Goal: Task Accomplishment & Management: Use online tool/utility

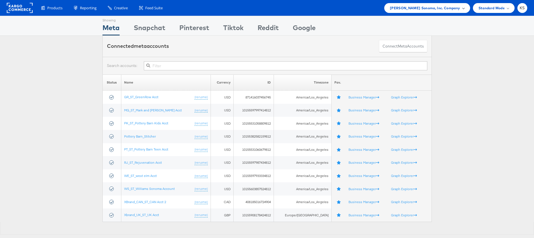
click at [429, 5] on span "Williams Sonoma, Inc. Company" at bounding box center [425, 8] width 70 height 6
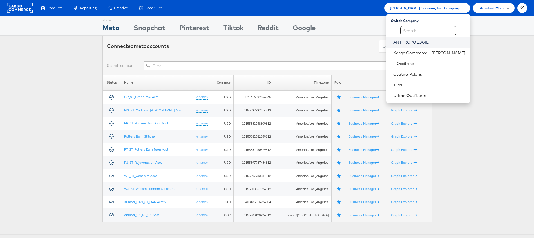
click at [421, 42] on link "ANTHROPOLOGIE" at bounding box center [429, 42] width 72 height 6
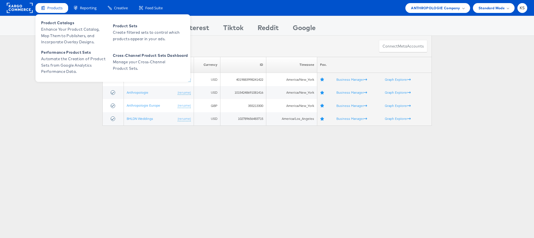
click at [50, 4] on div "Products" at bounding box center [51, 8] width 33 height 10
click at [63, 31] on span "Enhance Your Product Catalog, Map Them to Publishers, and Incorporate Overlay D…" at bounding box center [75, 35] width 68 height 19
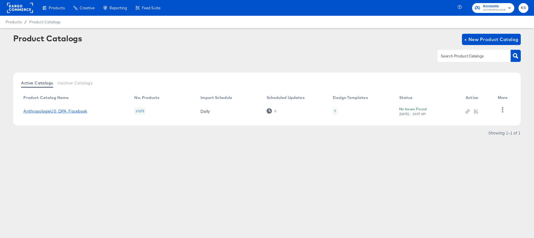
click at [51, 112] on link "AnthropologieUS_DPA_Facebook" at bounding box center [55, 111] width 64 height 5
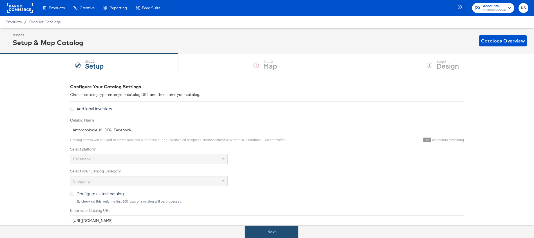
click at [281, 230] on button "Next" at bounding box center [271, 232] width 54 height 13
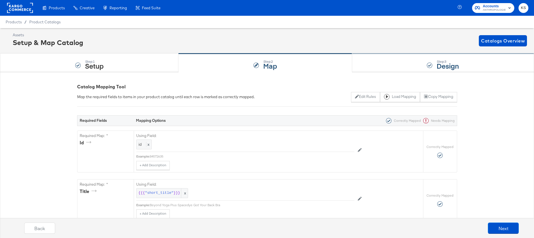
click at [378, 68] on div "Step: 3 Design" at bounding box center [443, 63] width 182 height 19
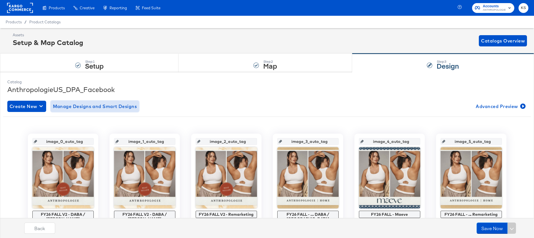
click at [111, 106] on span "Manage Designs and Smart Designs" at bounding box center [95, 106] width 84 height 8
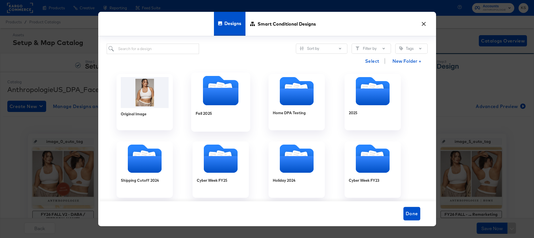
click at [217, 100] on icon "Folder" at bounding box center [220, 96] width 35 height 17
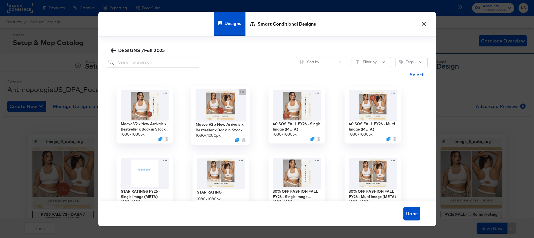
click at [242, 92] on icon at bounding box center [242, 91] width 4 height 1
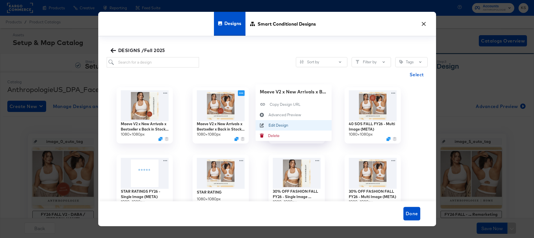
click at [268, 125] on div "Edit Design Edit Design" at bounding box center [268, 125] width 0 height 0
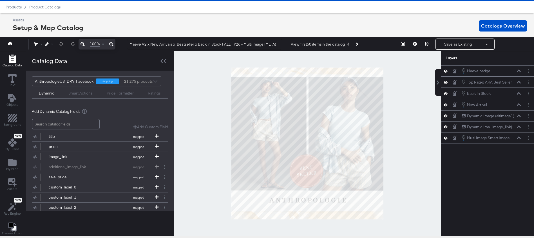
scroll to position [16, 0]
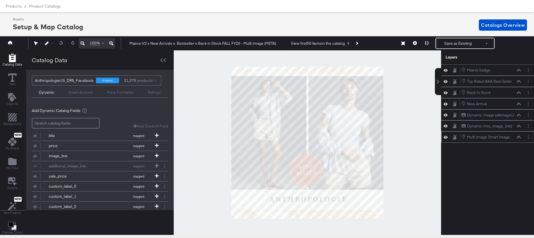
click at [445, 135] on icon at bounding box center [445, 137] width 4 height 5
click at [445, 135] on button at bounding box center [445, 137] width 5 height 5
click at [526, 137] on button "Layer Options" at bounding box center [528, 137] width 6 height 6
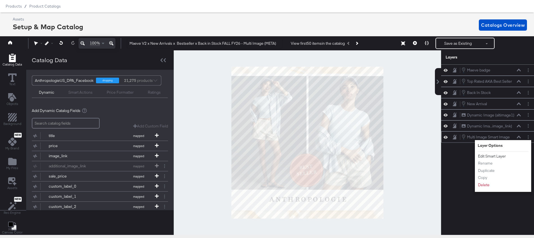
click at [488, 156] on button "Edit Smart Layer" at bounding box center [491, 156] width 28 height 6
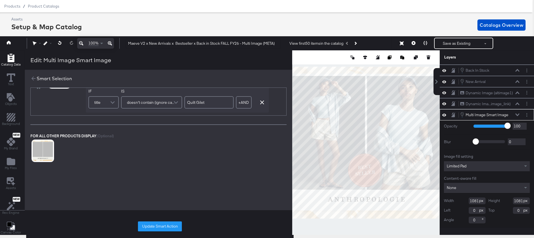
scroll to position [0, 0]
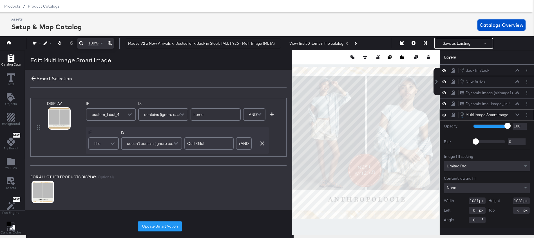
click at [33, 77] on icon at bounding box center [33, 78] width 6 height 6
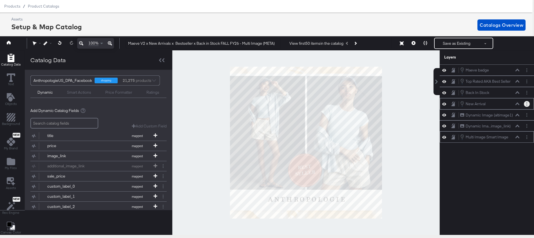
click at [525, 104] on button "Layer Options" at bounding box center [526, 104] width 6 height 6
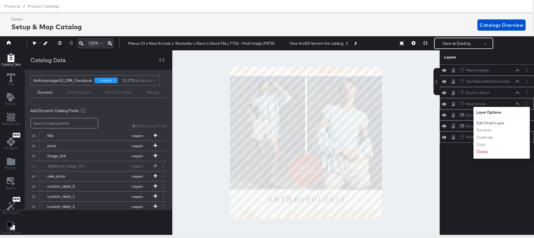
click at [483, 122] on button "Edit Smart Layer" at bounding box center [490, 123] width 28 height 6
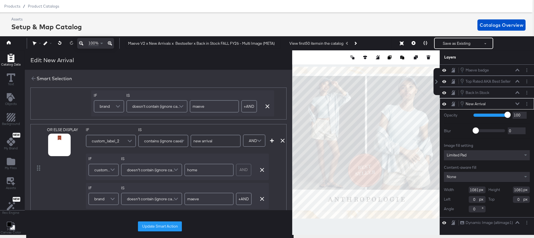
scroll to position [37, 0]
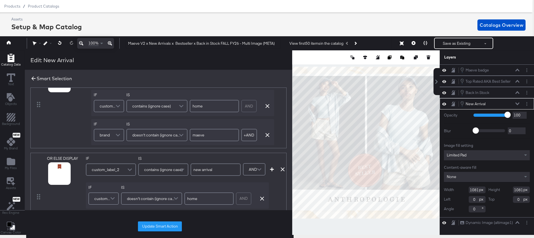
click at [33, 78] on icon at bounding box center [33, 78] width 6 height 6
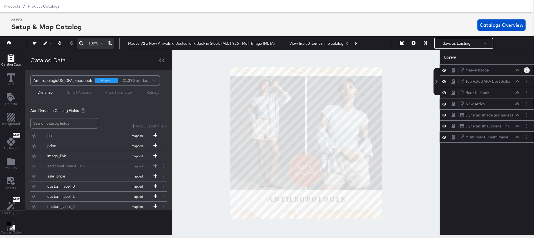
click at [524, 69] on button "Layer Options" at bounding box center [526, 70] width 6 height 6
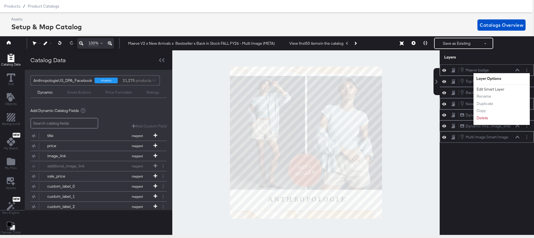
click at [484, 89] on button "Edit Smart Layer" at bounding box center [490, 89] width 28 height 6
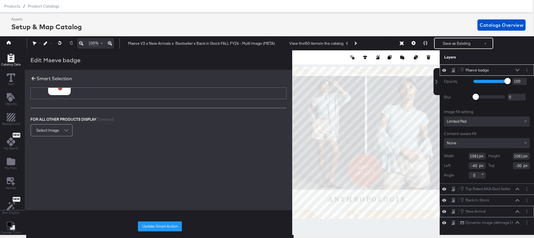
click at [32, 79] on icon at bounding box center [33, 78] width 6 height 6
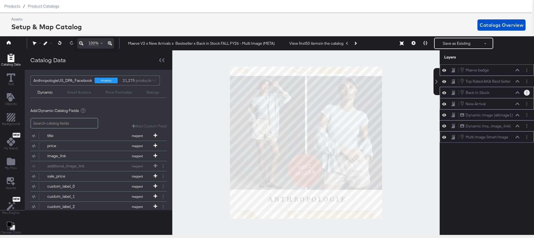
click at [524, 90] on button "Layer Options" at bounding box center [526, 93] width 6 height 6
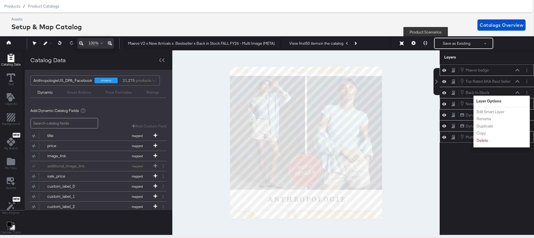
click at [424, 41] on button at bounding box center [425, 43] width 12 height 11
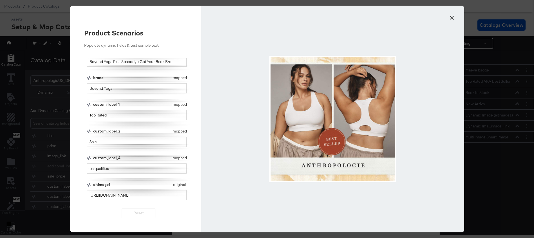
scroll to position [16, 1]
click at [111, 86] on input "Beyond Yoga" at bounding box center [137, 88] width 100 height 10
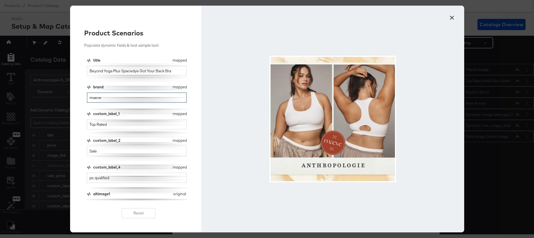
type input "maeve"
click at [453, 17] on button "×" at bounding box center [452, 16] width 10 height 10
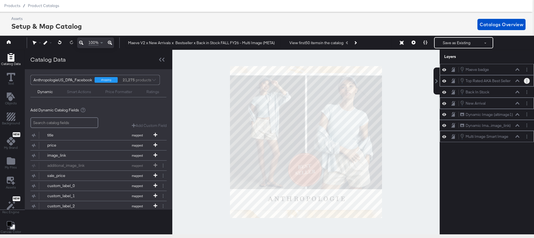
click at [525, 79] on button "Layer Options" at bounding box center [526, 81] width 6 height 6
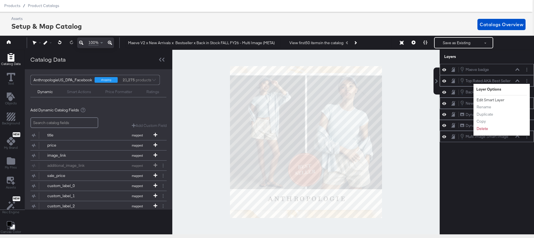
click at [488, 99] on button "Edit Smart Layer" at bounding box center [490, 100] width 28 height 6
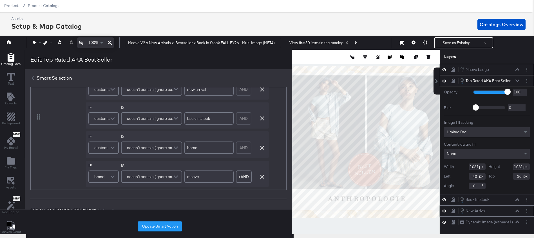
scroll to position [230, 0]
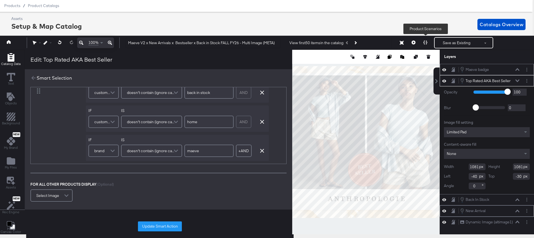
click at [425, 43] on icon at bounding box center [425, 43] width 4 height 4
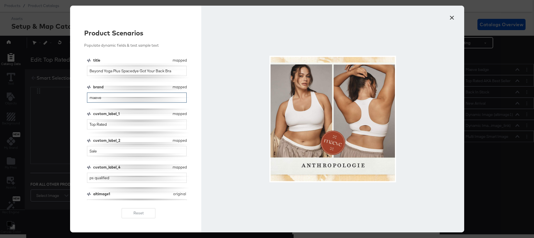
click at [164, 98] on input "maeve" at bounding box center [137, 98] width 100 height 10
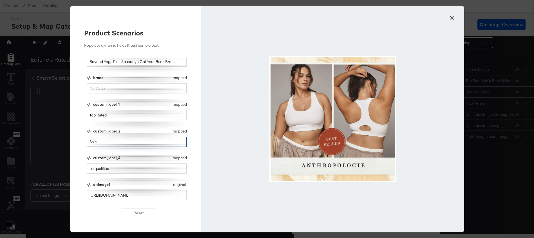
click at [119, 143] on input "Sale" at bounding box center [137, 142] width 100 height 10
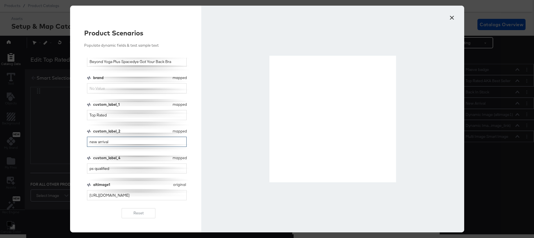
type input "new arrival"
click at [115, 170] on input "ps qualified" at bounding box center [137, 168] width 100 height 10
type input "home"
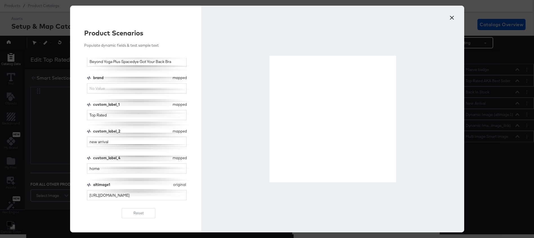
click at [452, 17] on button "×" at bounding box center [452, 16] width 10 height 10
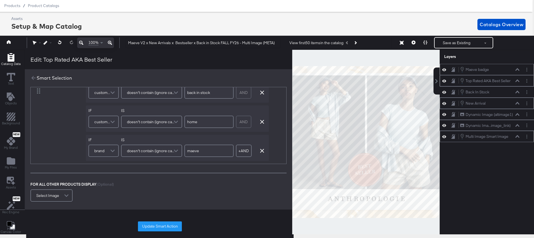
click at [523, 135] on div at bounding box center [526, 137] width 6 height 6
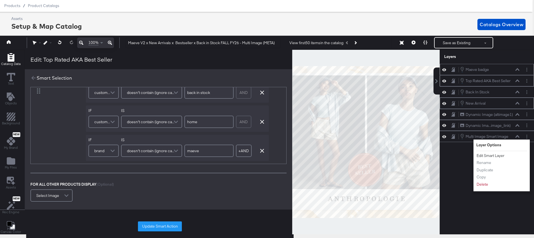
click at [488, 156] on button "Edit Smart Layer" at bounding box center [490, 156] width 28 height 6
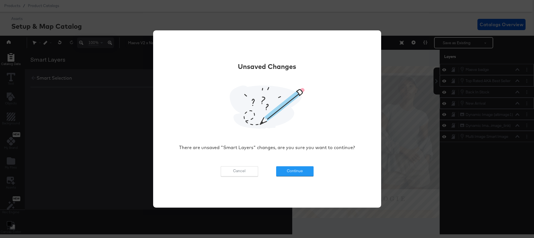
scroll to position [0, 0]
click at [282, 175] on button "Continue" at bounding box center [294, 171] width 37 height 10
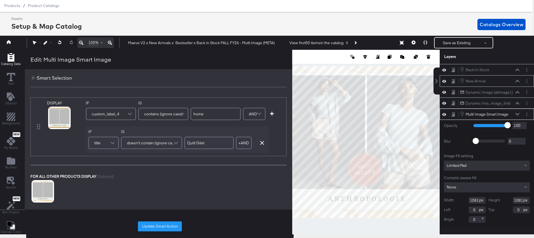
scroll to position [15, 0]
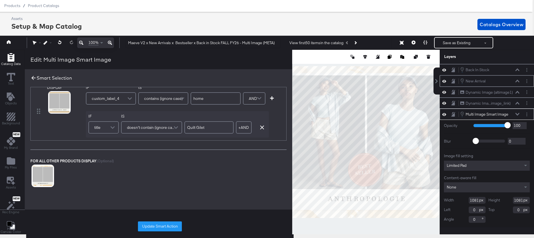
click at [32, 78] on icon at bounding box center [33, 78] width 6 height 6
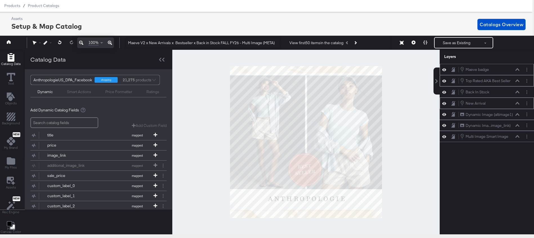
scroll to position [0, 0]
click at [526, 102] on circle "Layer Options" at bounding box center [526, 102] width 1 height 1
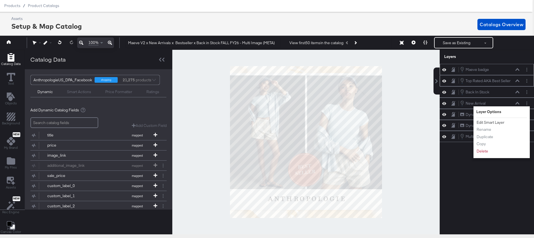
click at [482, 123] on button "Edit Smart Layer" at bounding box center [490, 123] width 28 height 6
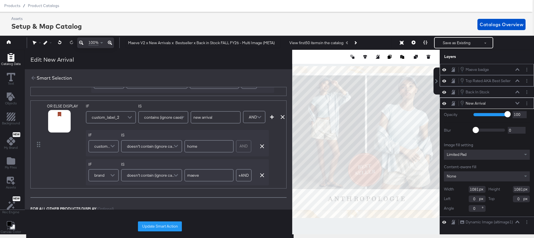
scroll to position [87, 0]
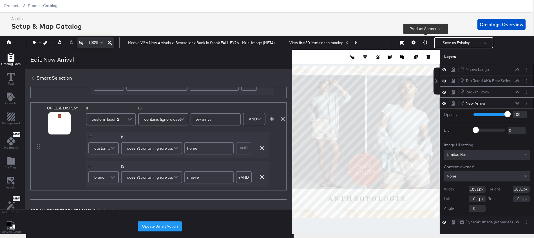
click at [424, 44] on icon at bounding box center [425, 43] width 4 height 4
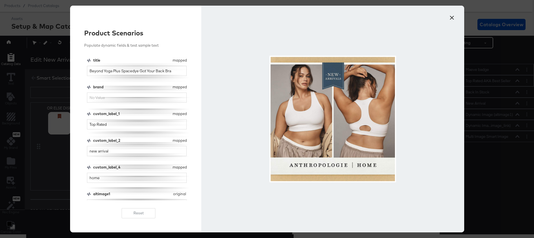
scroll to position [9, 0]
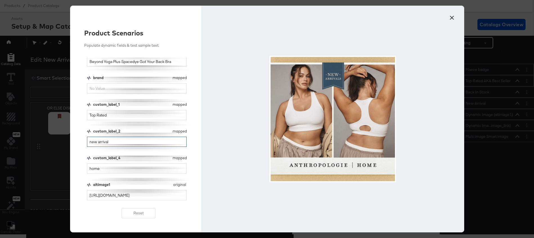
click at [111, 141] on input "new arrival" at bounding box center [137, 142] width 100 height 10
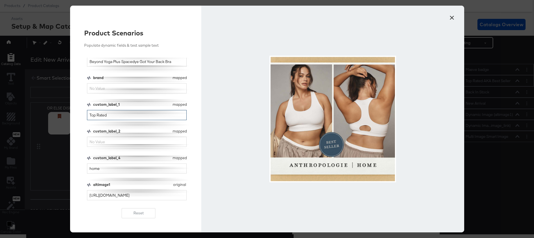
click at [112, 116] on input "Top Rated" at bounding box center [137, 115] width 100 height 10
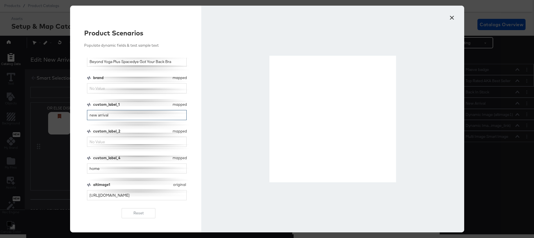
click at [124, 113] on input "new arrival" at bounding box center [137, 115] width 100 height 10
type input "new arrival"
click at [121, 137] on input "custom_label_2" at bounding box center [137, 142] width 100 height 10
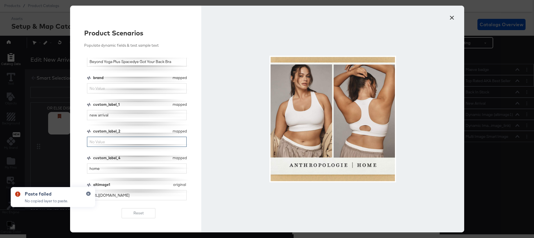
click at [103, 142] on input "custom_label_2" at bounding box center [137, 142] width 100 height 10
click at [102, 142] on input "custom_label_2" at bounding box center [137, 142] width 100 height 10
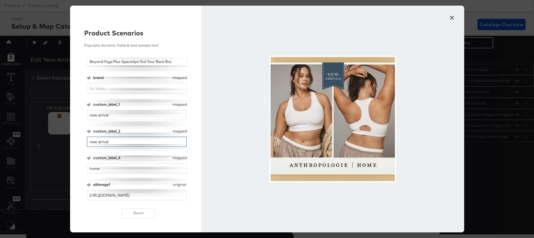
type input "new arrival"
click at [113, 116] on input "new arrival" at bounding box center [137, 115] width 100 height 10
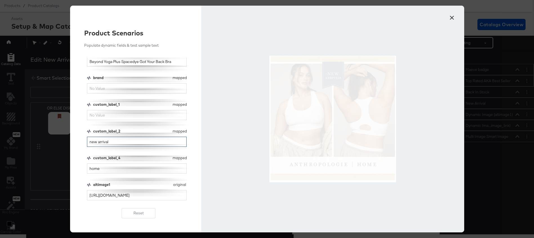
click at [119, 142] on input "new arrival" at bounding box center [137, 142] width 100 height 10
click at [122, 118] on input "custom_label_1" at bounding box center [137, 115] width 100 height 10
type input "top rated"
click at [134, 139] on input "new arrival" at bounding box center [137, 142] width 100 height 10
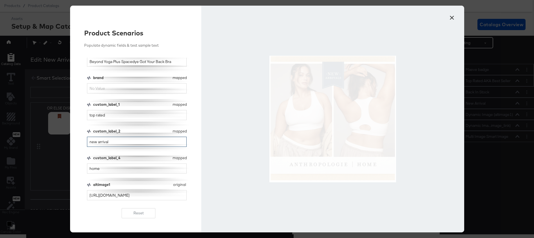
click at [134, 140] on input "new arrival" at bounding box center [137, 142] width 100 height 10
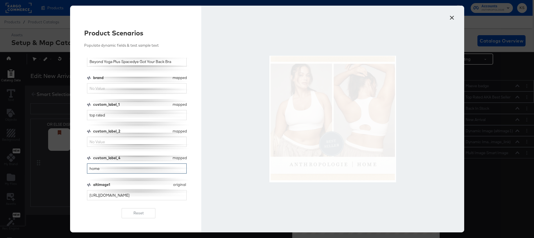
click at [100, 170] on input "home" at bounding box center [137, 168] width 100 height 10
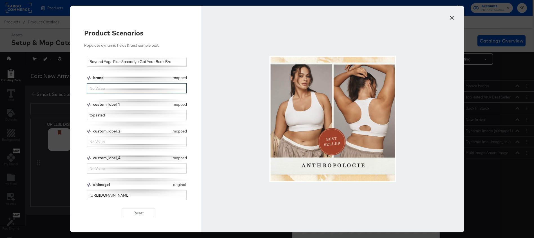
click at [127, 87] on input "brand" at bounding box center [137, 88] width 100 height 10
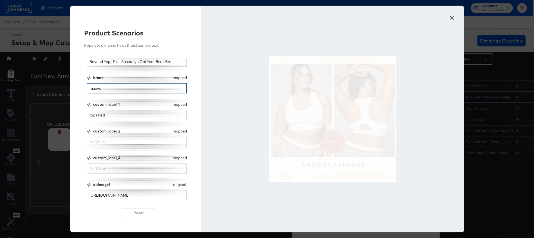
type input "maeve"
click at [113, 138] on input "custom_label_2" at bounding box center [137, 142] width 100 height 10
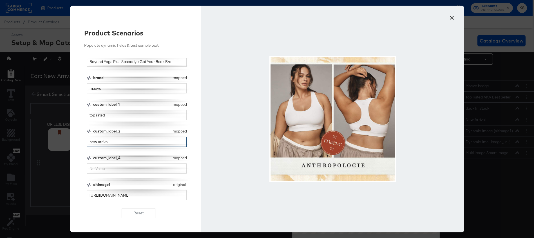
type input "new arrival"
click at [110, 168] on input "custom_label_4" at bounding box center [137, 168] width 100 height 10
click at [111, 116] on input "top rated" at bounding box center [137, 115] width 100 height 10
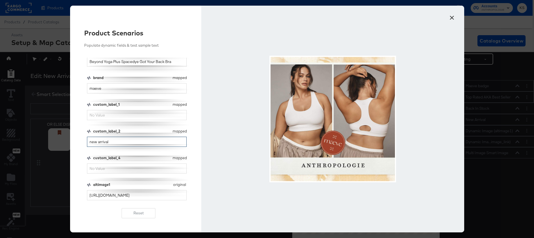
click at [109, 141] on input "new arrival" at bounding box center [137, 142] width 100 height 10
click at [111, 92] on input "maeve" at bounding box center [137, 88] width 100 height 10
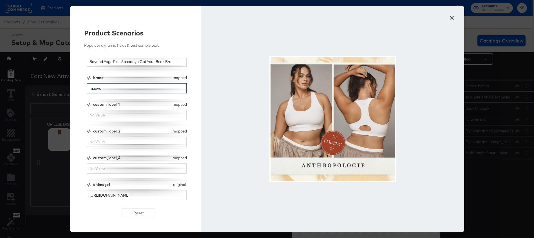
click at [111, 92] on input "maeve" at bounding box center [137, 88] width 100 height 10
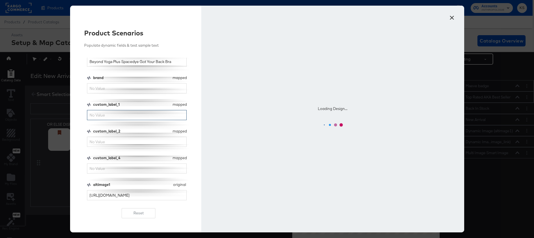
click at [104, 112] on input "custom_label_1" at bounding box center [137, 115] width 100 height 10
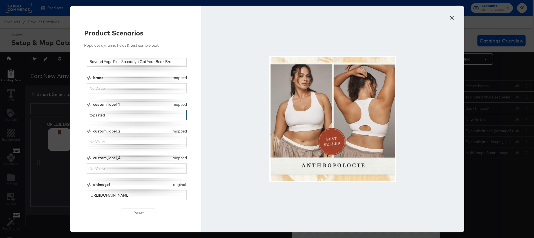
type input "top rated"
click at [100, 143] on input "custom_label_2" at bounding box center [137, 142] width 100 height 10
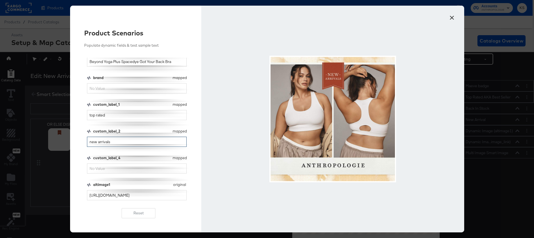
type input "new arrivals"
click at [164, 90] on input "brand" at bounding box center [137, 88] width 100 height 10
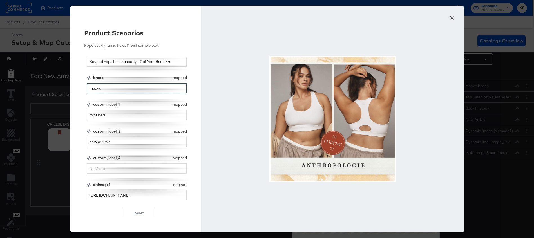
type input "maeve"
click at [451, 18] on button "×" at bounding box center [452, 16] width 10 height 10
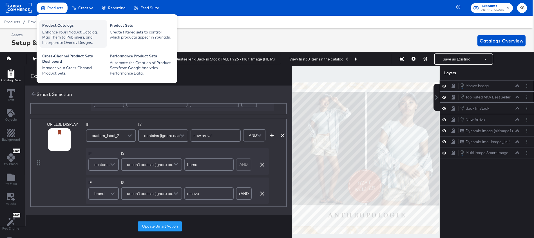
click at [51, 27] on div "Product Catalogs" at bounding box center [73, 26] width 62 height 7
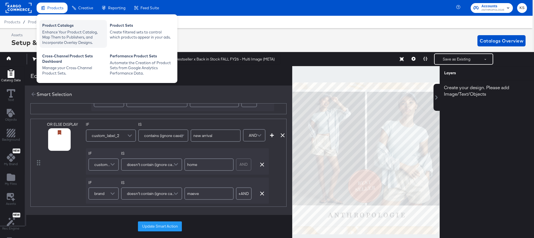
click at [50, 27] on div "Product Catalogs" at bounding box center [73, 26] width 62 height 7
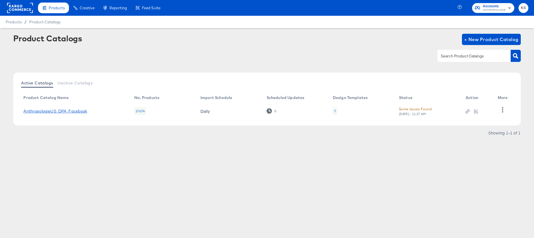
click at [55, 110] on link "AnthropologieUS_DPA_Facebook" at bounding box center [55, 111] width 64 height 5
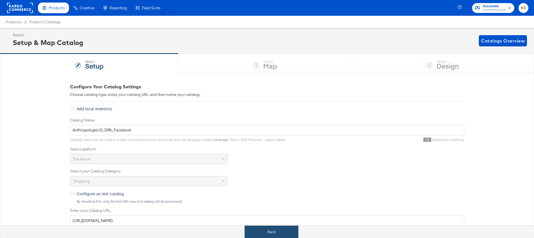
click at [262, 233] on button "Next" at bounding box center [271, 232] width 54 height 13
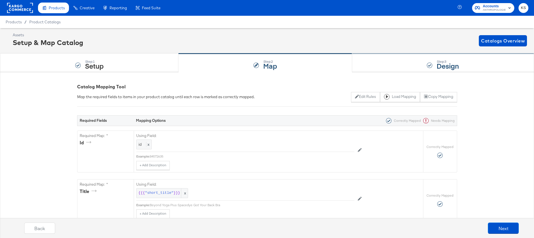
click at [387, 59] on div "Step: 3 Design" at bounding box center [443, 63] width 182 height 19
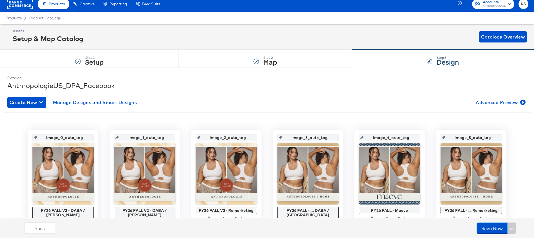
scroll to position [5, 0]
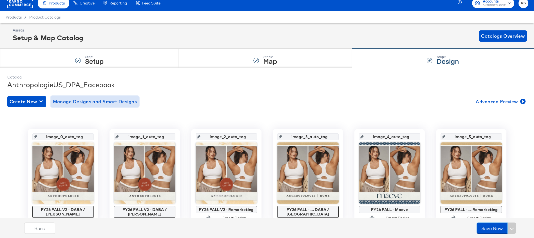
click at [112, 99] on span "Manage Designs and Smart Designs" at bounding box center [95, 102] width 84 height 8
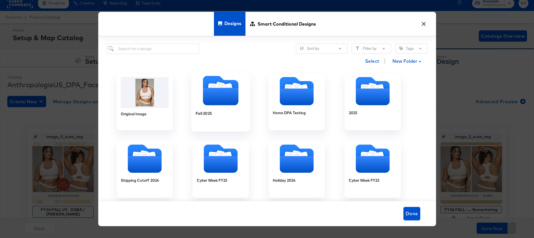
click at [218, 98] on icon "Folder" at bounding box center [220, 96] width 35 height 17
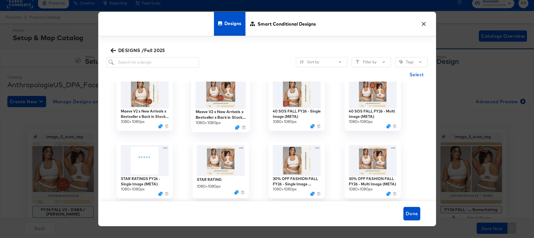
scroll to position [0, 0]
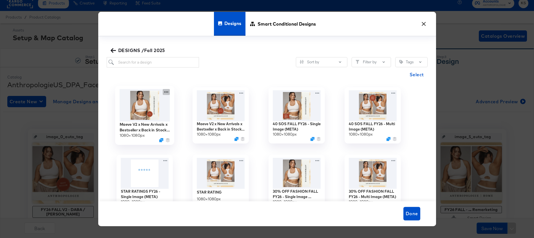
click at [167, 91] on icon at bounding box center [166, 92] width 7 height 6
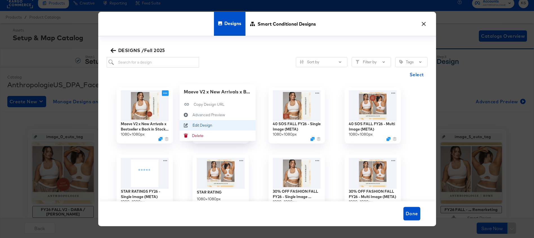
click at [192, 125] on div "Edit Design Edit Design" at bounding box center [192, 125] width 0 height 0
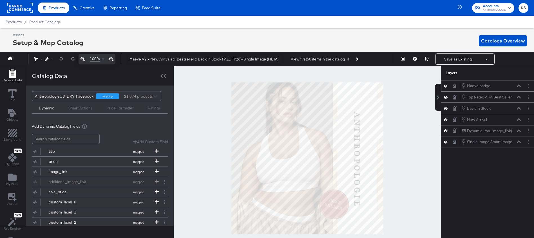
click at [526, 82] on div "Maeve badge Maeve badge" at bounding box center [488, 85] width 94 height 11
click at [525, 141] on button "Layer Options" at bounding box center [528, 142] width 6 height 6
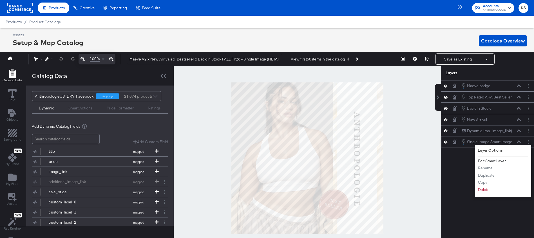
click at [493, 160] on button "Edit Smart Layer" at bounding box center [491, 161] width 28 height 6
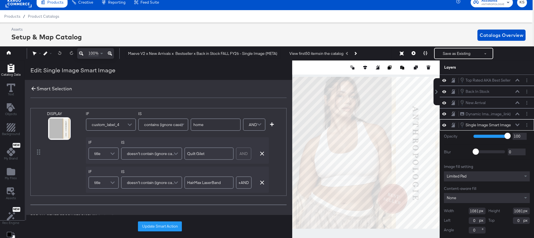
click at [34, 89] on icon at bounding box center [33, 89] width 6 height 6
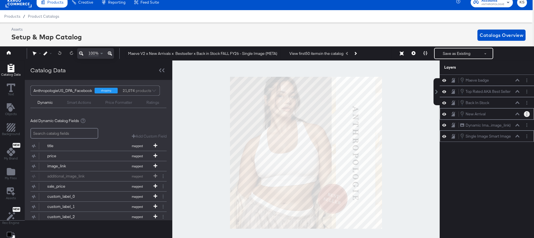
click at [526, 113] on icon "Layer Options" at bounding box center [526, 114] width 1 height 4
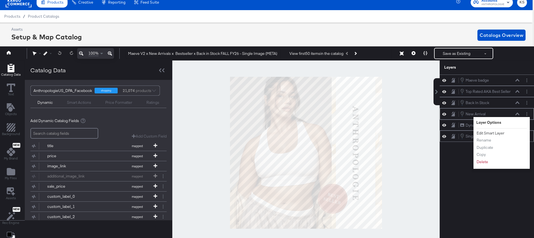
click at [486, 132] on button "Edit Smart Layer" at bounding box center [490, 133] width 28 height 6
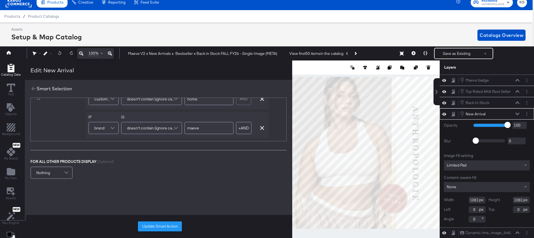
scroll to position [80, 0]
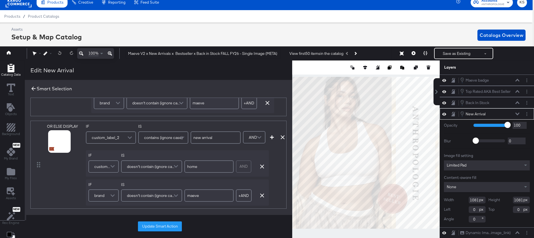
click at [30, 89] on div "Smart Selection" at bounding box center [158, 89] width 267 height 18
click at [34, 89] on icon at bounding box center [33, 89] width 6 height 6
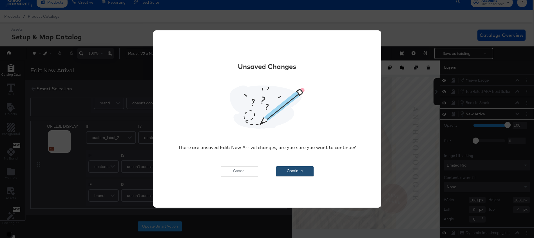
click at [284, 168] on button "Continue" at bounding box center [294, 171] width 37 height 10
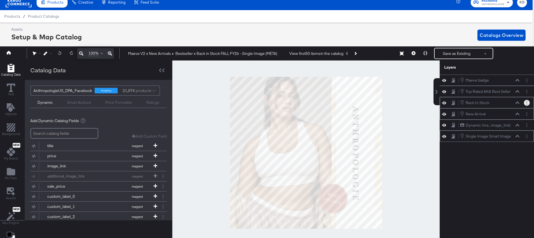
click at [524, 102] on button "Layer Options" at bounding box center [526, 103] width 6 height 6
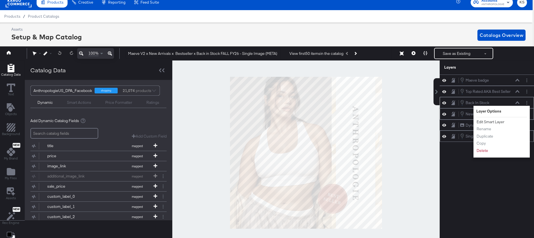
click at [488, 121] on button "Edit Smart Layer" at bounding box center [490, 122] width 28 height 6
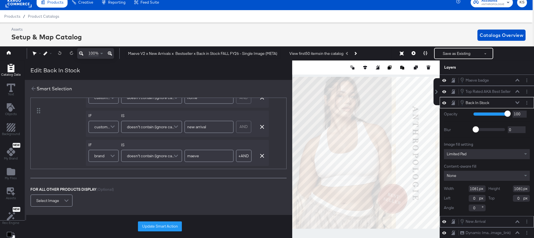
scroll to position [180, 0]
click at [30, 89] on icon at bounding box center [33, 89] width 6 height 6
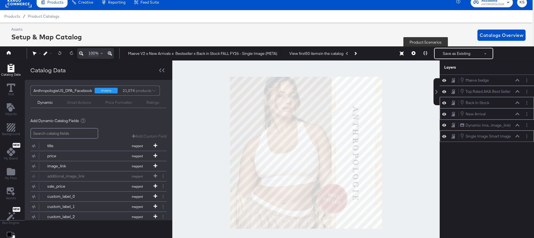
click at [426, 53] on icon at bounding box center [425, 53] width 4 height 4
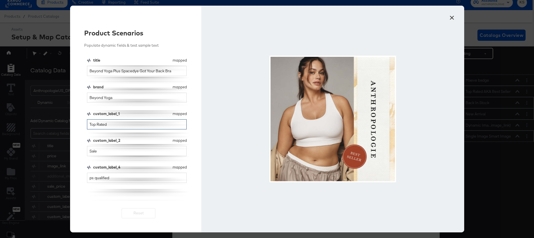
click at [145, 122] on input "Top Rated" at bounding box center [137, 124] width 100 height 10
click at [135, 128] on input "back in stock" at bounding box center [137, 124] width 100 height 10
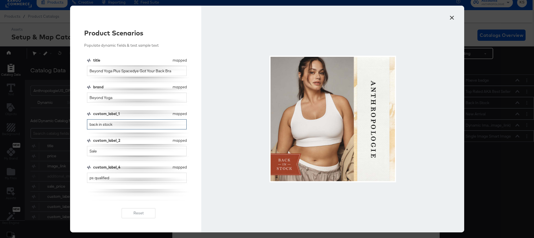
click at [135, 128] on input "back in stock" at bounding box center [137, 124] width 100 height 10
type input "back in stock"
click at [126, 98] on input "Beyond Yoga" at bounding box center [137, 98] width 100 height 10
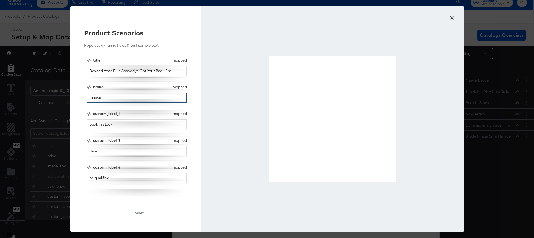
type input "maeve"
click at [104, 150] on input "Sale" at bounding box center [137, 151] width 100 height 10
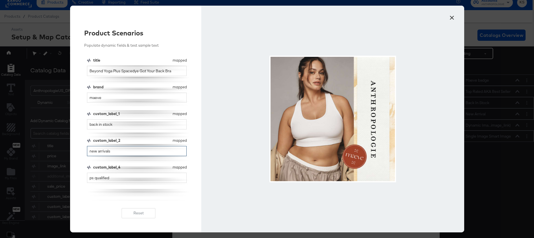
type input "new arrivals"
click at [114, 126] on input "back in stock" at bounding box center [137, 124] width 100 height 10
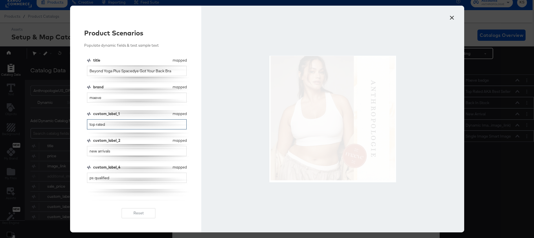
click at [114, 125] on input "top rated" at bounding box center [137, 124] width 100 height 10
click at [114, 126] on input "top rated" at bounding box center [137, 124] width 100 height 10
type input "top rated"
click at [109, 95] on input "maeve" at bounding box center [137, 98] width 100 height 10
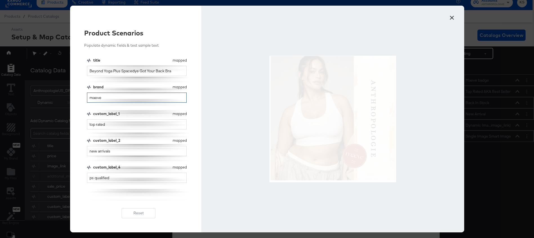
click at [109, 95] on input "maeve" at bounding box center [137, 98] width 100 height 10
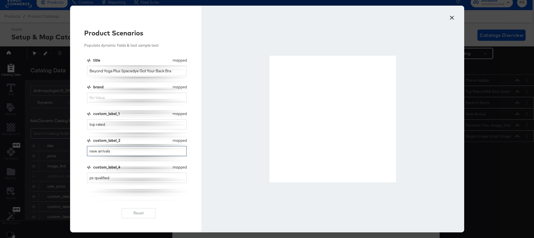
click at [111, 150] on input "new arrivals" at bounding box center [137, 151] width 100 height 10
click at [111, 151] on input "new arrivals" at bounding box center [137, 151] width 100 height 10
click at [106, 181] on input "ps qualified" at bounding box center [137, 178] width 100 height 10
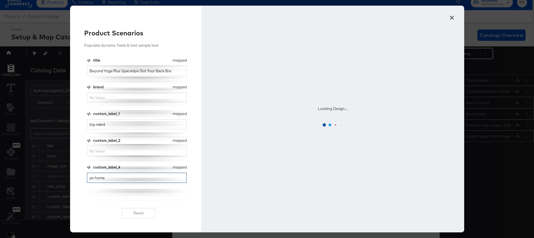
drag, startPoint x: 95, startPoint y: 177, endPoint x: 65, endPoint y: 177, distance: 29.8
click at [66, 177] on div "× Product Scenarios Populate dynamic fields & test sample text title mapped tit…" at bounding box center [267, 119] width 534 height 238
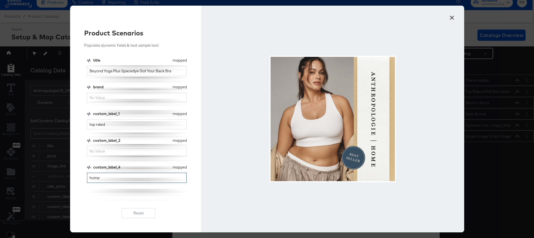
type input "home"
click at [455, 20] on button "×" at bounding box center [452, 16] width 10 height 10
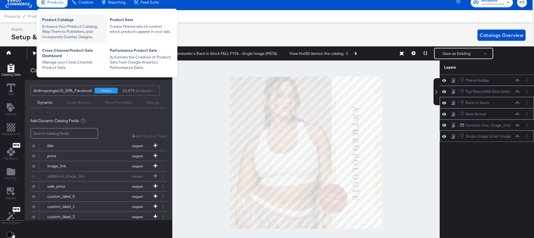
click at [53, 22] on div "Product Catalogs" at bounding box center [73, 20] width 62 height 7
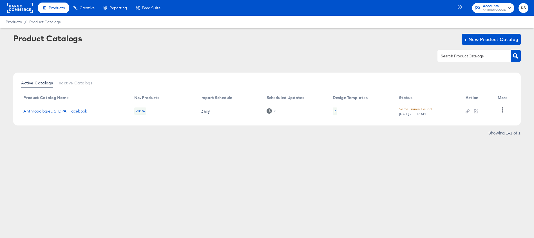
click at [52, 111] on link "AnthropologieUS_DPA_Facebook" at bounding box center [55, 111] width 64 height 5
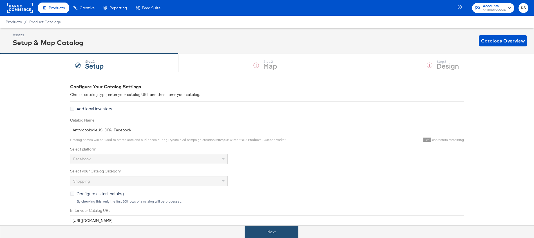
click at [257, 232] on button "Next" at bounding box center [271, 232] width 54 height 13
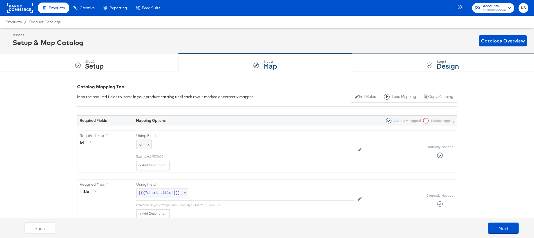
click at [383, 59] on div "Step: 3 Design" at bounding box center [443, 63] width 182 height 19
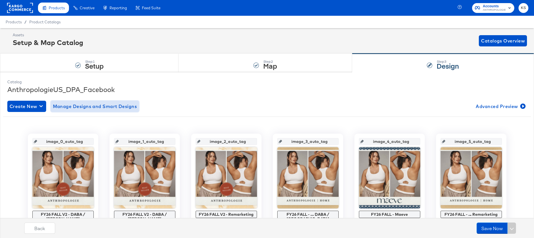
click at [120, 105] on span "Manage Designs and Smart Designs" at bounding box center [95, 106] width 84 height 8
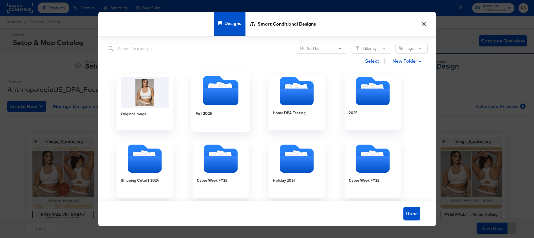
click at [217, 101] on icon "Folder" at bounding box center [220, 96] width 35 height 17
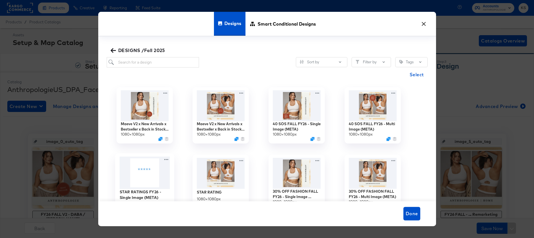
scroll to position [12, 0]
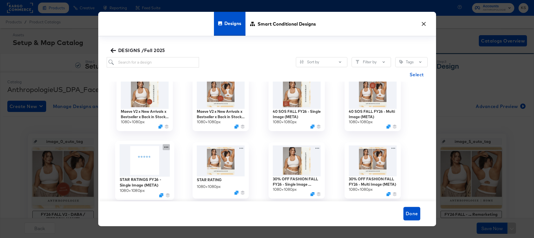
click at [165, 147] on icon at bounding box center [166, 147] width 4 height 1
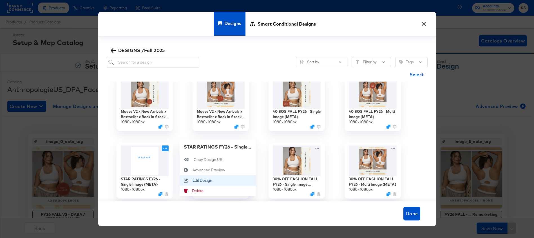
click at [190, 183] on div "Edit Design Edit Design" at bounding box center [185, 180] width 13 height 10
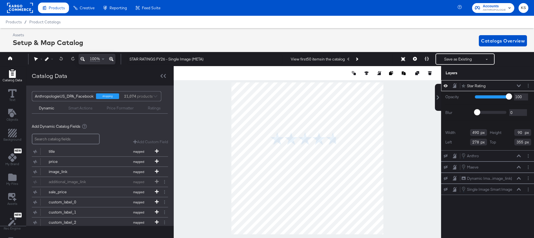
scroll to position [0, 1]
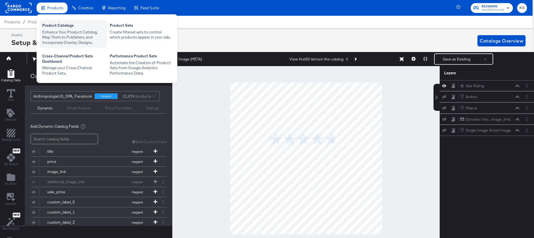
click at [57, 34] on div "Enhance Your Product Catalog, Map Them to Publishers, and Incorporate Overlay D…" at bounding box center [73, 38] width 62 height 16
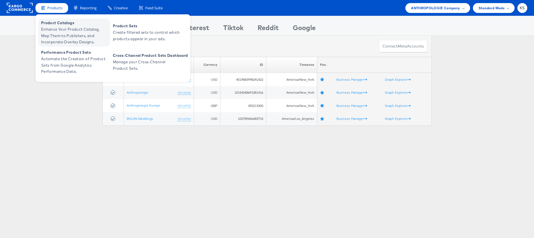
click at [61, 37] on span "Enhance Your Product Catalog, Map Them to Publishers, and Incorporate Overlay D…" at bounding box center [75, 35] width 68 height 19
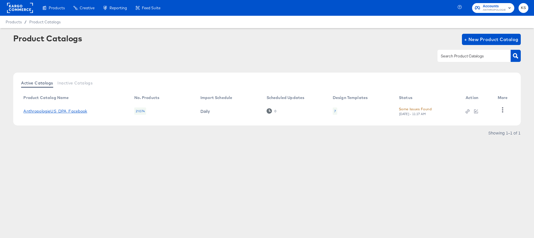
click at [52, 111] on link "AnthropologieUS_DPA_Facebook" at bounding box center [55, 111] width 64 height 5
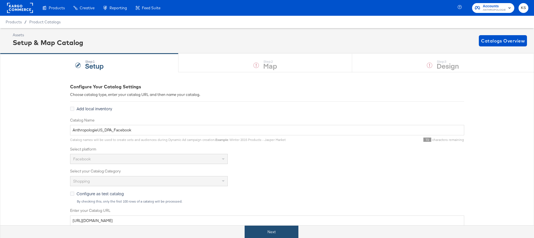
click at [279, 233] on button "Next" at bounding box center [271, 232] width 54 height 13
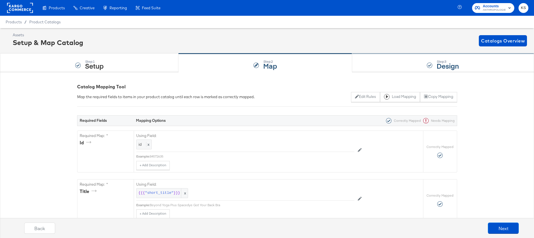
click at [398, 67] on div "Step: 3 Design" at bounding box center [443, 63] width 182 height 19
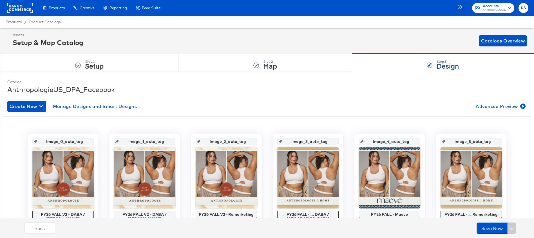
scroll to position [6, 0]
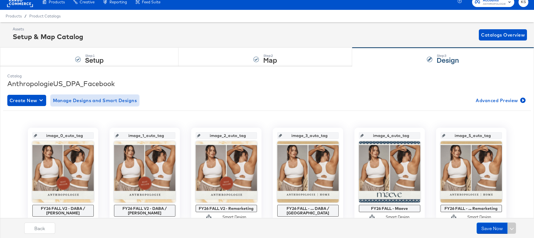
click at [116, 99] on span "Manage Designs and Smart Designs" at bounding box center [95, 100] width 84 height 8
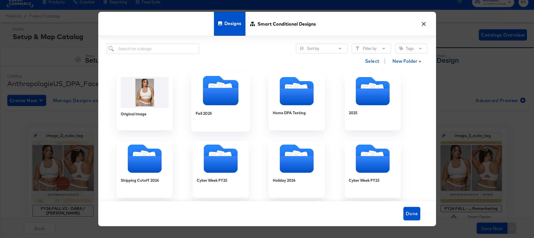
click at [210, 89] on icon "Folder" at bounding box center [220, 96] width 35 height 17
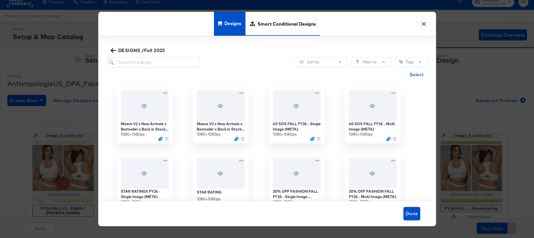
click at [267, 28] on span "Smart Conditional Designs" at bounding box center [286, 24] width 58 height 25
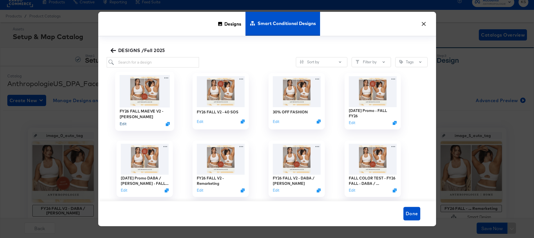
click at [122, 124] on button "Edit" at bounding box center [122, 123] width 7 height 5
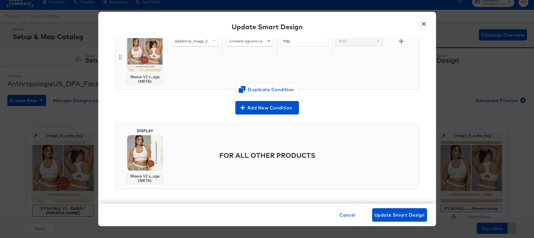
scroll to position [0, 0]
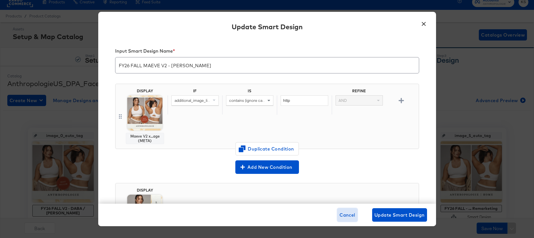
click at [347, 212] on span "Cancel" at bounding box center [347, 215] width 16 height 8
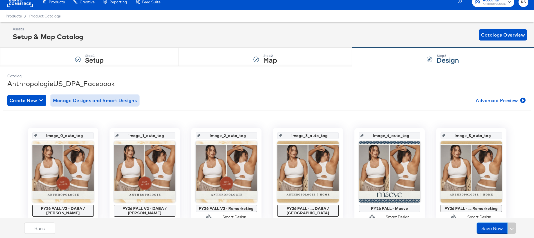
click at [122, 101] on span "Manage Designs and Smart Designs" at bounding box center [95, 100] width 84 height 8
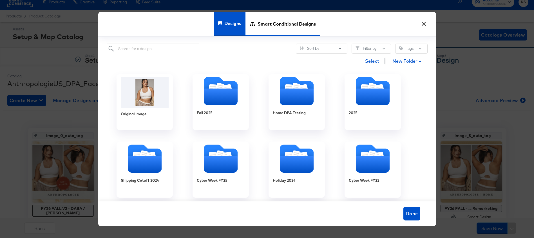
click at [283, 24] on span "Smart Conditional Designs" at bounding box center [286, 24] width 58 height 25
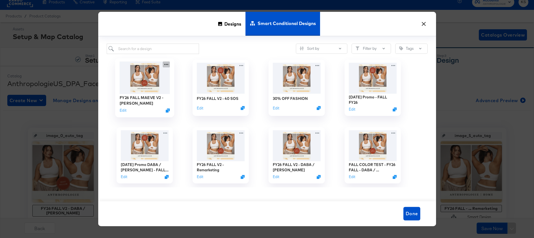
click at [166, 63] on icon at bounding box center [166, 64] width 7 height 6
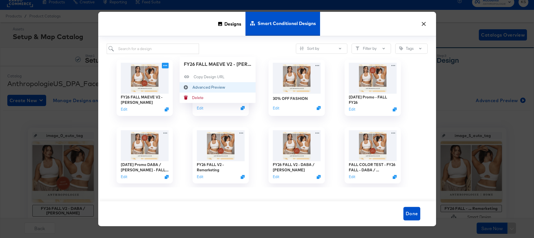
click at [193, 84] on button "Advanced Preview Advanced Preview" at bounding box center [217, 87] width 76 height 10
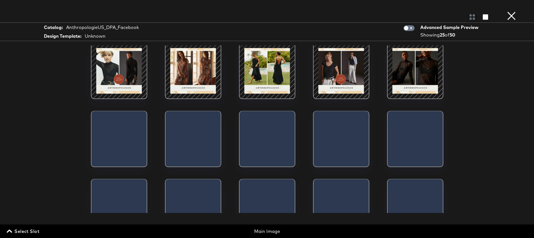
scroll to position [124, 0]
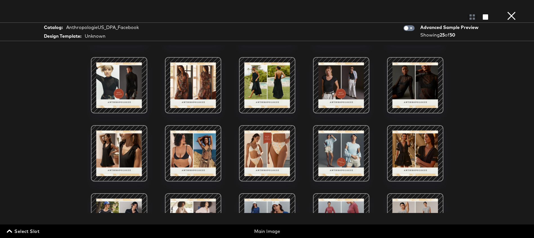
click at [326, 153] on div at bounding box center [341, 153] width 48 height 48
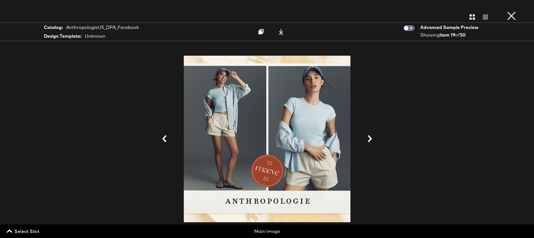
scroll to position [14, 0]
click at [472, 17] on icon "button" at bounding box center [471, 16] width 5 height 5
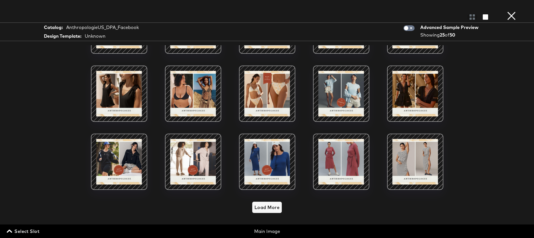
scroll to position [24, 0]
click at [270, 208] on span "Load More" at bounding box center [266, 207] width 25 height 8
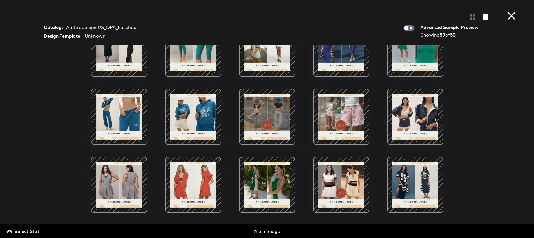
scroll to position [122, 0]
click at [340, 123] on div at bounding box center [341, 117] width 48 height 48
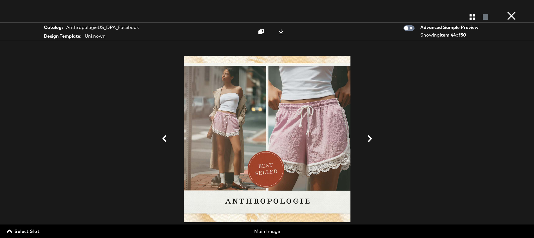
click at [510, 11] on button "×" at bounding box center [510, 5] width 11 height 11
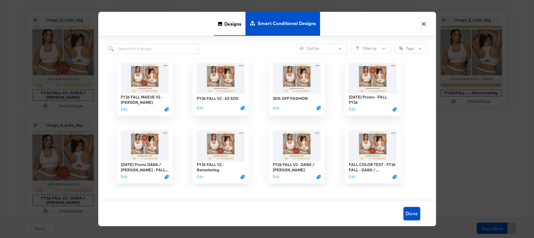
click at [228, 26] on span "Designs" at bounding box center [232, 24] width 17 height 25
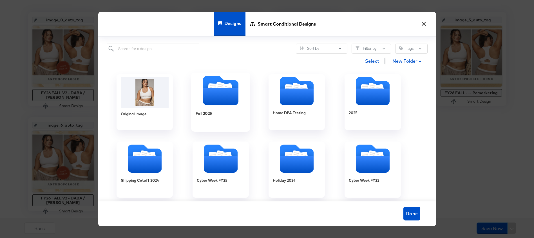
click at [230, 91] on icon "Folder" at bounding box center [220, 96] width 35 height 17
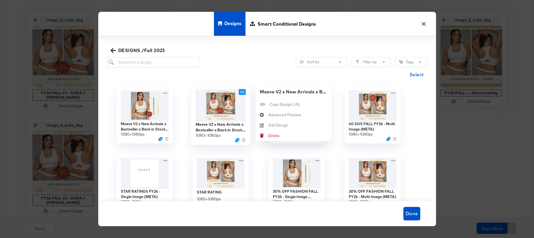
click at [242, 92] on icon at bounding box center [242, 92] width 7 height 6
click at [268, 125] on div "Edit Design Edit Design" at bounding box center [268, 125] width 0 height 0
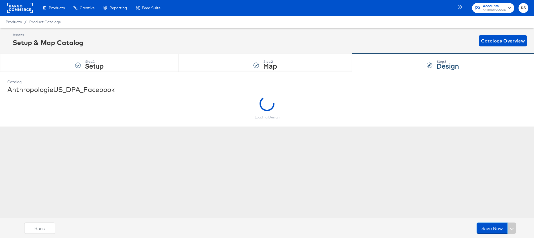
scroll to position [0, 0]
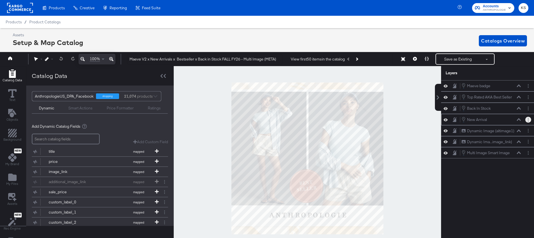
click at [526, 121] on button "Layer Options" at bounding box center [528, 120] width 6 height 6
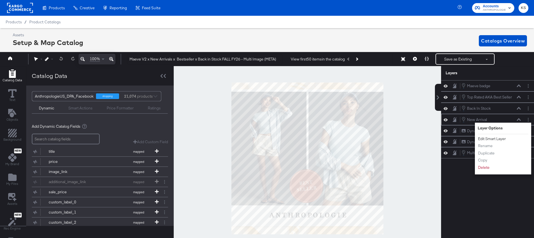
click at [487, 139] on button "Edit Smart Layer" at bounding box center [491, 139] width 28 height 6
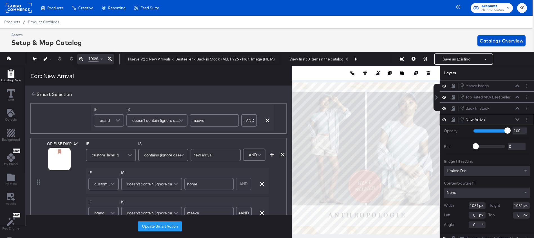
scroll to position [119, 0]
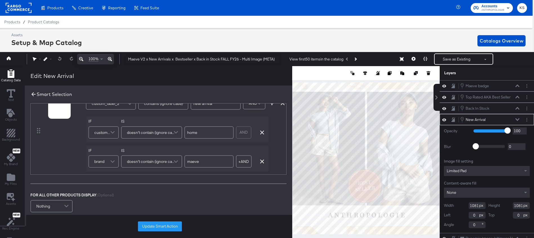
click at [32, 95] on icon at bounding box center [34, 94] width 4 height 4
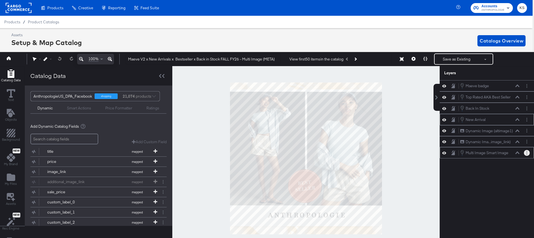
click at [525, 151] on button "Layer Options" at bounding box center [526, 153] width 6 height 6
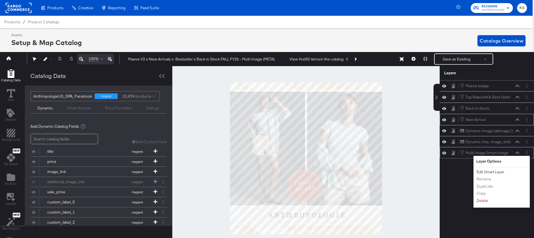
click at [483, 172] on button "Edit Smart Layer" at bounding box center [490, 172] width 28 height 6
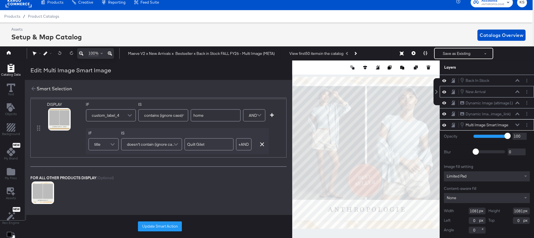
scroll to position [0, 0]
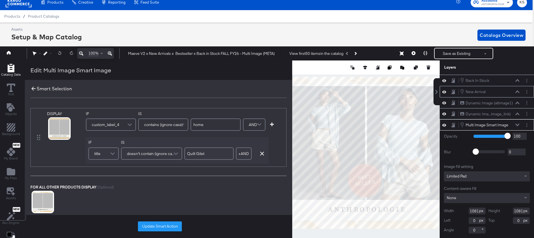
click at [34, 91] on icon at bounding box center [33, 89] width 6 height 6
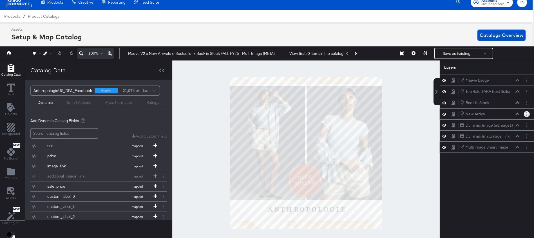
click at [527, 114] on button "Layer Options" at bounding box center [526, 114] width 6 height 6
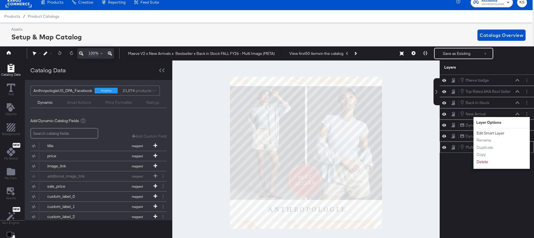
click at [491, 133] on button "Edit Smart Layer" at bounding box center [490, 133] width 28 height 6
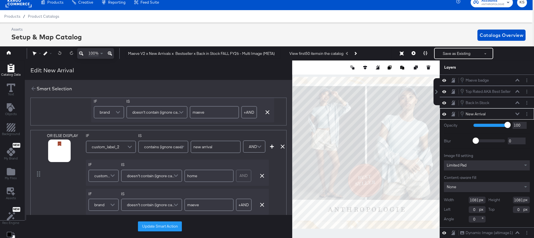
scroll to position [145, 0]
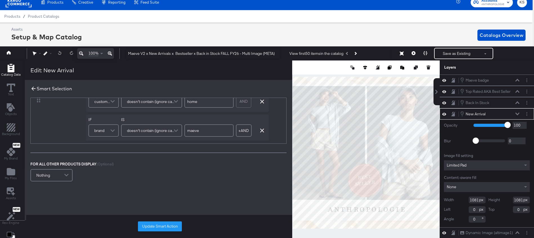
click at [33, 90] on icon at bounding box center [33, 89] width 6 height 6
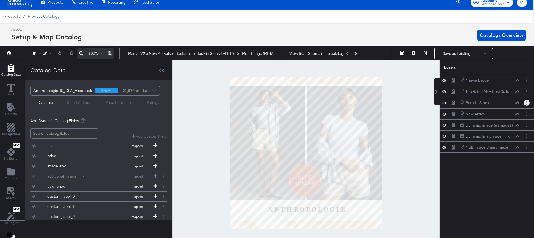
click at [526, 102] on icon "Layer Options" at bounding box center [526, 103] width 1 height 4
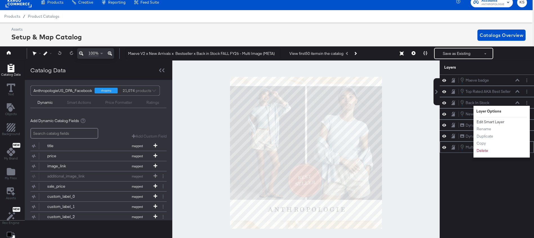
click at [490, 122] on button "Edit Smart Layer" at bounding box center [490, 122] width 28 height 6
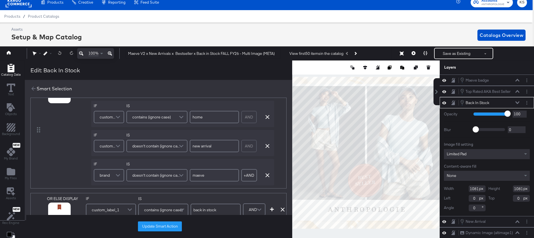
scroll to position [203, 0]
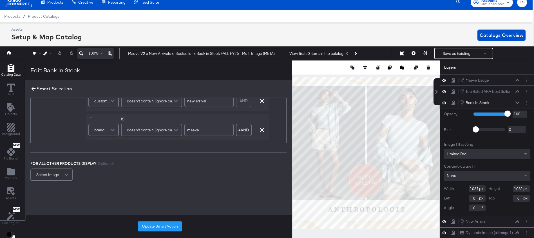
click at [31, 89] on icon at bounding box center [33, 89] width 6 height 6
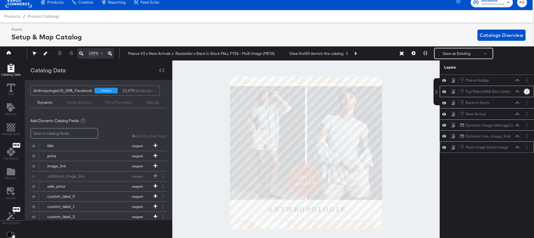
click at [527, 93] on button "Layer Options" at bounding box center [526, 92] width 6 height 6
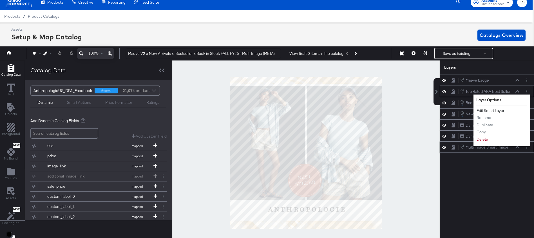
click at [488, 111] on button "Edit Smart Layer" at bounding box center [490, 111] width 28 height 6
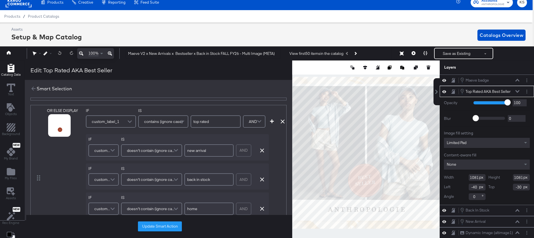
scroll to position [239, 0]
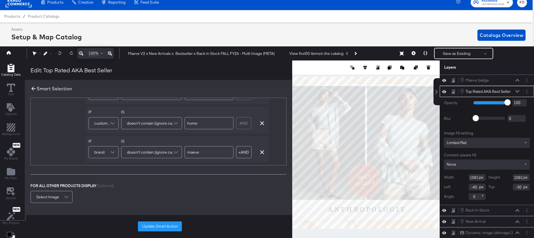
click at [31, 87] on icon at bounding box center [33, 89] width 6 height 6
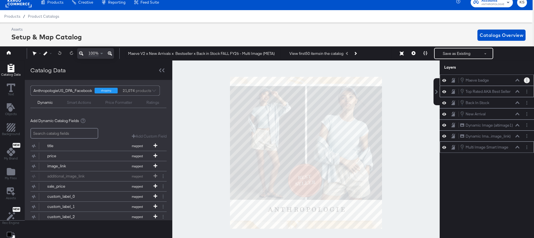
click at [526, 82] on icon "Layer Options" at bounding box center [526, 80] width 1 height 4
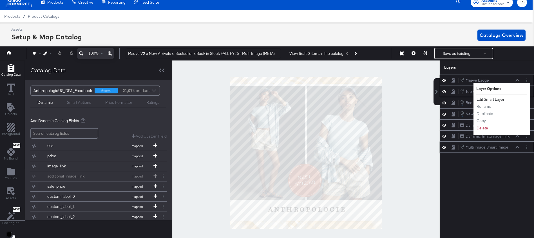
click at [492, 97] on button "Edit Smart Layer" at bounding box center [490, 99] width 28 height 6
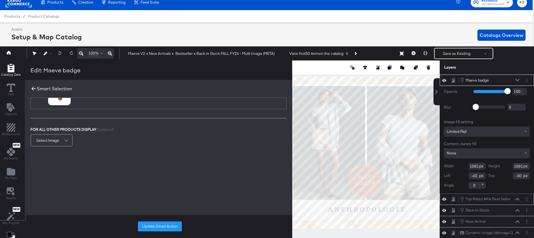
click at [31, 87] on icon at bounding box center [33, 89] width 6 height 6
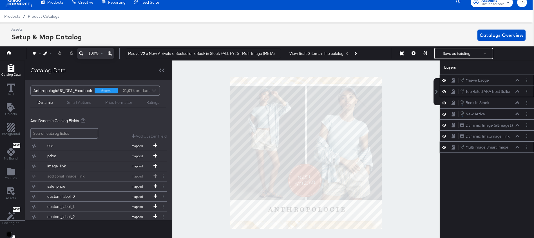
scroll to position [0, 1]
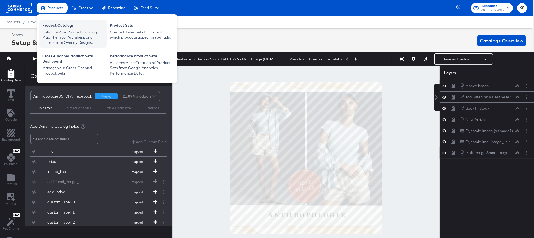
click at [62, 30] on div "Enhance Your Product Catalog, Map Them to Publishers, and Incorporate Overlay D…" at bounding box center [73, 38] width 62 height 16
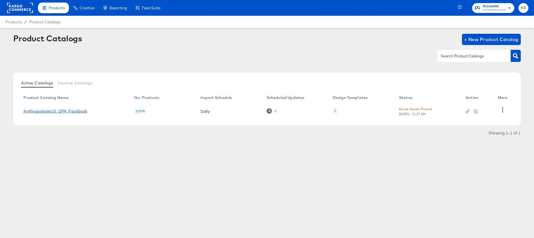
click at [84, 113] on link "AnthropologieUS_DPA_Facebook" at bounding box center [55, 111] width 64 height 5
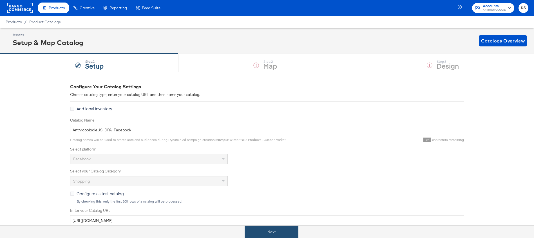
click at [256, 233] on button "Next" at bounding box center [271, 232] width 54 height 13
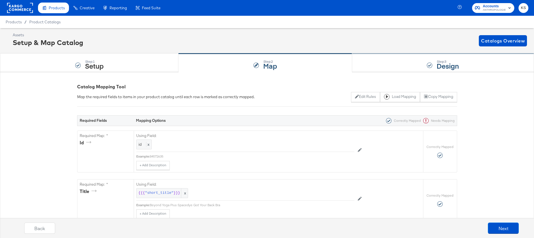
click at [408, 64] on div "Step: 3 Design" at bounding box center [443, 63] width 182 height 19
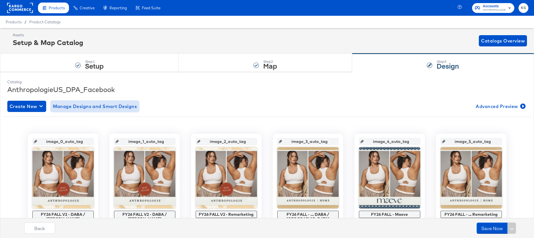
click at [123, 107] on span "Manage Designs and Smart Designs" at bounding box center [95, 106] width 84 height 8
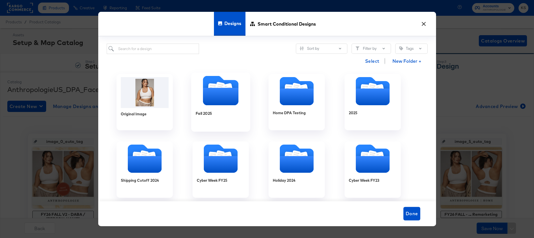
click at [219, 105] on icon "Folder" at bounding box center [220, 96] width 35 height 17
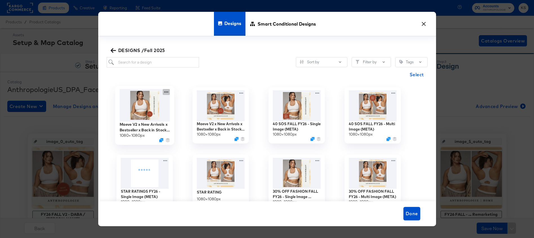
click at [166, 91] on icon at bounding box center [166, 92] width 7 height 6
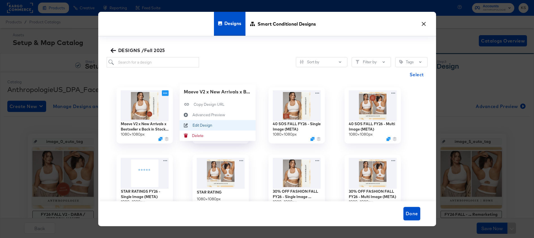
click at [192, 125] on div "Edit Design Edit Design" at bounding box center [192, 125] width 0 height 0
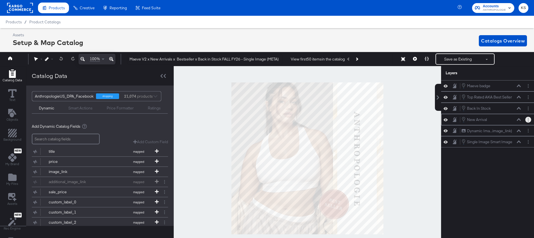
click at [525, 119] on button "Layer Options" at bounding box center [528, 120] width 6 height 6
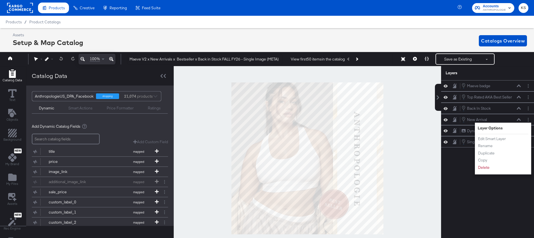
click at [460, 167] on div "Maeve badge Maeve badge Top Rated AKA Best Seller Top Rated AKA Best Seller Bac…" at bounding box center [488, 161] width 94 height 163
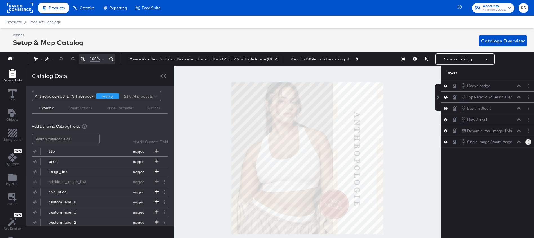
click at [529, 142] on button "Layer Options" at bounding box center [528, 142] width 6 height 6
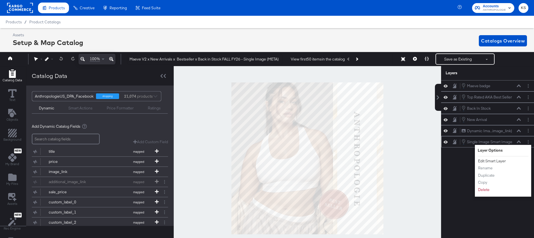
click at [499, 161] on button "Edit Smart Layer" at bounding box center [491, 161] width 28 height 6
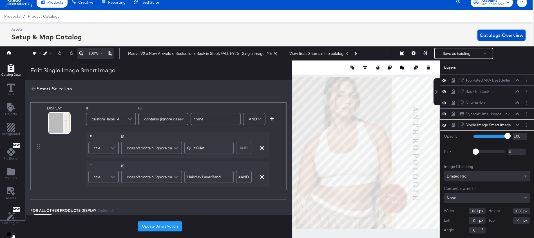
scroll to position [4, 0]
click at [33, 88] on icon at bounding box center [33, 89] width 6 height 6
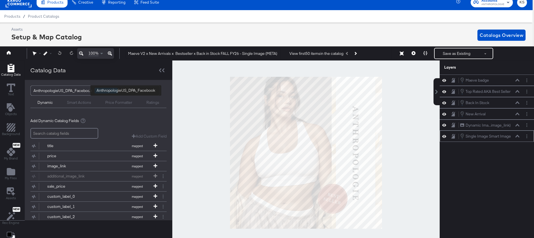
scroll to position [0, 0]
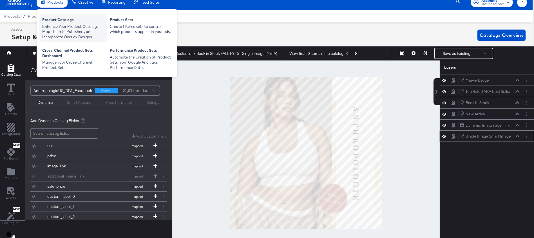
click at [64, 25] on div "Enhance Your Product Catalog, Map Them to Publishers, and Incorporate Overlay D…" at bounding box center [73, 32] width 62 height 16
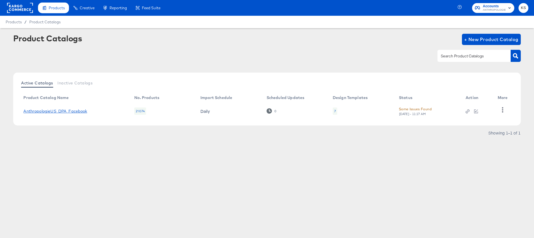
click at [58, 111] on link "AnthropologieUS_DPA_Facebook" at bounding box center [55, 111] width 64 height 5
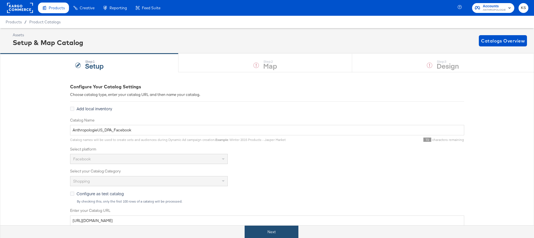
click at [269, 231] on button "Next" at bounding box center [271, 232] width 54 height 13
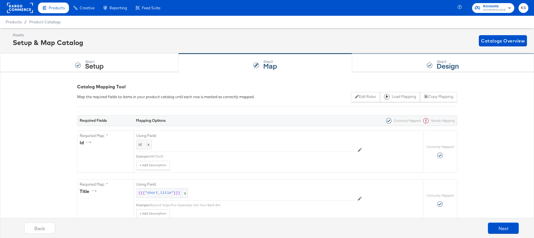
click at [397, 61] on div "Step: 3 Design" at bounding box center [443, 63] width 182 height 19
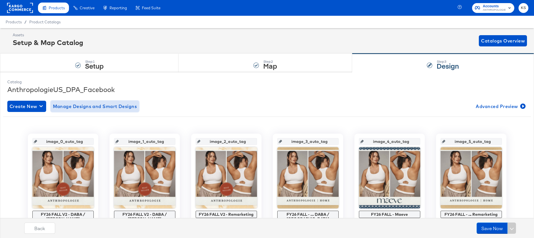
click at [103, 107] on span "Manage Designs and Smart Designs" at bounding box center [95, 106] width 84 height 8
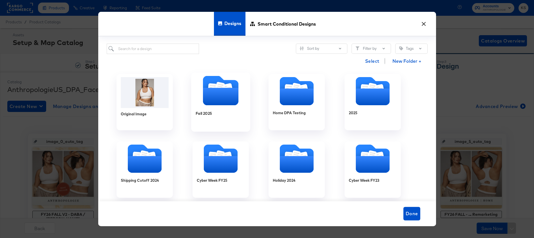
click at [212, 95] on icon "Folder" at bounding box center [220, 96] width 35 height 17
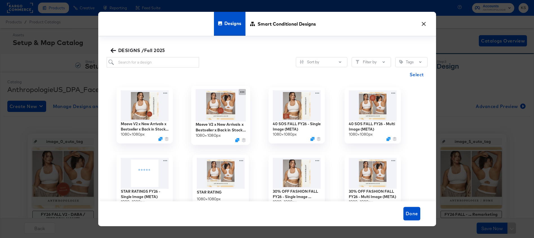
click at [242, 93] on icon at bounding box center [242, 92] width 7 height 6
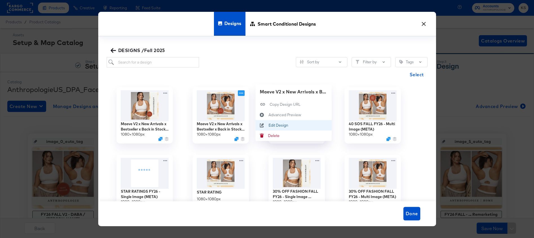
click at [268, 125] on div "Edit Design Edit Design" at bounding box center [268, 125] width 0 height 0
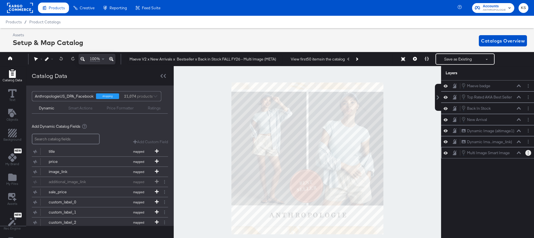
click at [527, 153] on button "Layer Options" at bounding box center [528, 153] width 6 height 6
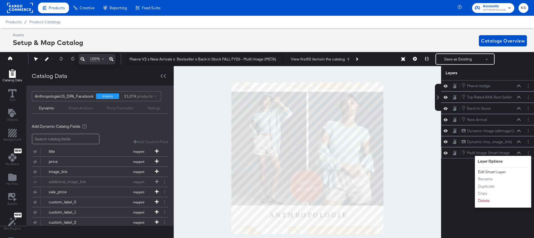
click at [490, 172] on button "Edit Smart Layer" at bounding box center [491, 172] width 28 height 6
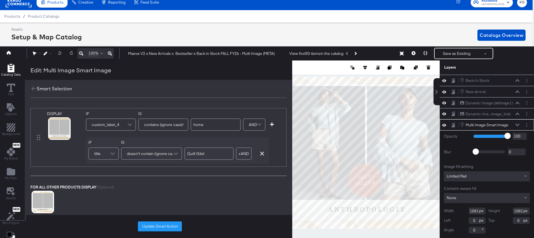
scroll to position [0, 1]
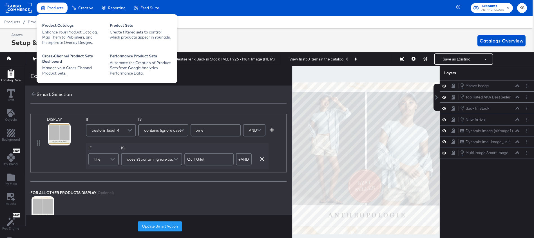
click at [56, 8] on span "Products" at bounding box center [55, 8] width 16 height 5
click at [57, 27] on div "Product Catalogs" at bounding box center [73, 26] width 62 height 7
